Goal: Task Accomplishment & Management: Manage account settings

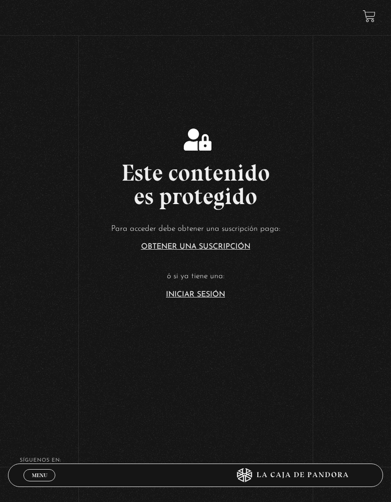
click at [201, 298] on article "Para acceder debe obtener una suscripción paga: Obtener una suscripción ó si ya…" at bounding box center [195, 260] width 391 height 77
click at [199, 298] on link "Iniciar Sesión" at bounding box center [195, 295] width 59 height 8
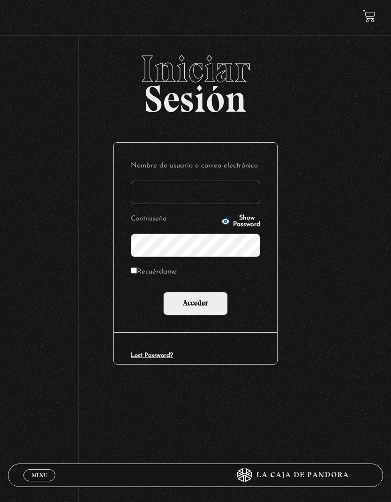
type input "javiz024@hotmail.com"
click at [133, 268] on label "Recuérdame" at bounding box center [154, 273] width 46 height 14
click at [133, 268] on input "Recuérdame" at bounding box center [134, 271] width 6 height 6
checkbox input "true"
click at [204, 309] on input "Acceder" at bounding box center [195, 303] width 65 height 23
